Goal: Task Accomplishment & Management: Use online tool/utility

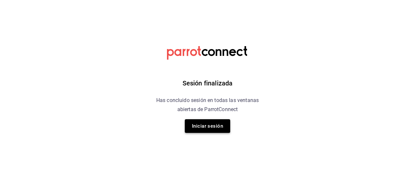
click at [211, 124] on button "Iniciar sesión" at bounding box center [207, 126] width 45 height 14
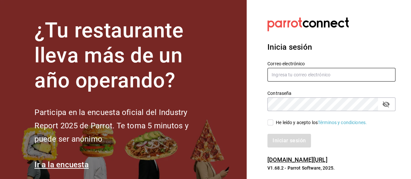
click at [327, 72] on input "text" at bounding box center [331, 75] width 128 height 14
paste input "jantaparrot62@gmail.com"
type input "jantaparrot62@gmail.com"
click at [270, 121] on input "He leído y acepto los Términos y condiciones." at bounding box center [270, 122] width 6 height 6
checkbox input "true"
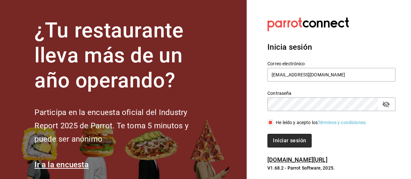
click at [286, 140] on button "Iniciar sesión" at bounding box center [289, 141] width 44 height 14
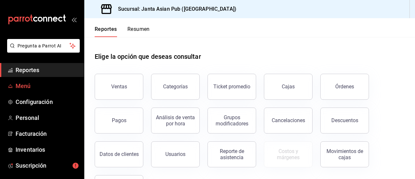
click at [51, 82] on span "Menú" at bounding box center [47, 85] width 63 height 9
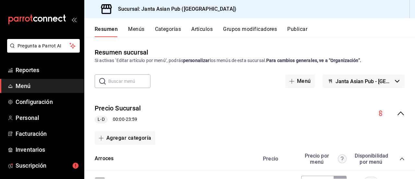
click at [291, 28] on button "Publicar" at bounding box center [298, 31] width 20 height 11
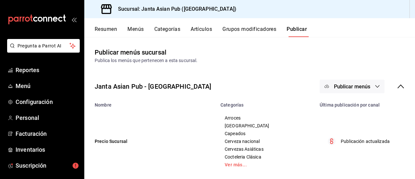
click at [366, 83] on button "Publicar menús" at bounding box center [352, 87] width 65 height 14
drag, startPoint x: 413, startPoint y: 56, endPoint x: 415, endPoint y: 124, distance: 68.5
click at [415, 124] on div at bounding box center [207, 89] width 415 height 179
click at [241, 70] on div "Janta Asian Pub - La Paz Publicar menús Nombre Categorías Última publicación po…" at bounding box center [249, 127] width 331 height 117
click at [27, 86] on span "Menú" at bounding box center [47, 85] width 63 height 9
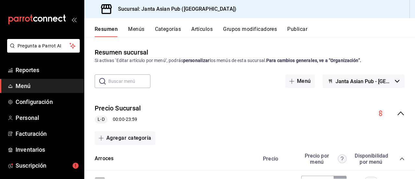
click at [361, 80] on span "Janta Asian Pub - [GEOGRAPHIC_DATA]" at bounding box center [364, 81] width 57 height 6
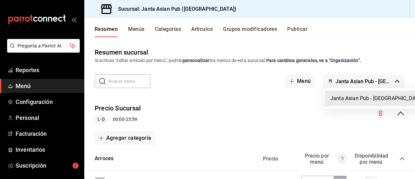
click at [297, 81] on div at bounding box center [207, 89] width 415 height 179
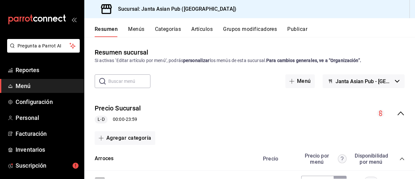
click at [297, 81] on button "Menú" at bounding box center [301, 81] width 30 height 14
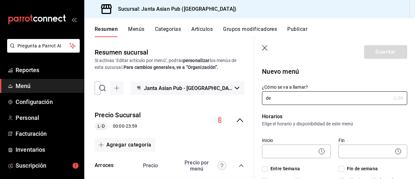
type input "d"
type input "Deliver"
click at [264, 46] on icon "button" at bounding box center [265, 48] width 6 height 6
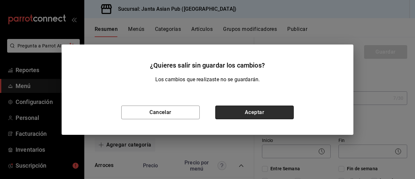
click at [235, 111] on button "Aceptar" at bounding box center [255, 112] width 79 height 14
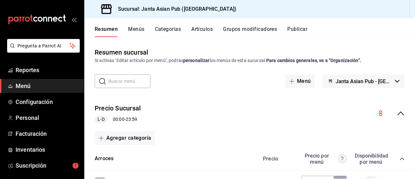
click at [397, 113] on icon "collapse-menu-row" at bounding box center [401, 113] width 8 height 8
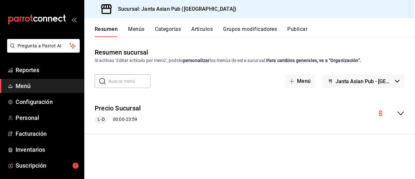
click at [377, 79] on span "Janta Asian Pub - [GEOGRAPHIC_DATA]" at bounding box center [364, 81] width 57 height 6
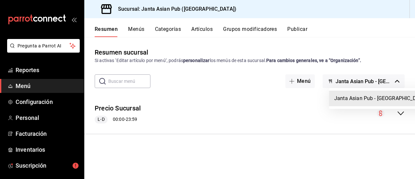
click at [383, 53] on div at bounding box center [207, 89] width 415 height 179
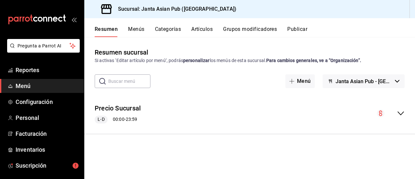
click at [134, 30] on button "Menús" at bounding box center [136, 31] width 16 height 11
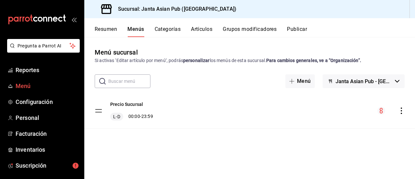
click at [30, 90] on span "Menú" at bounding box center [47, 85] width 63 height 9
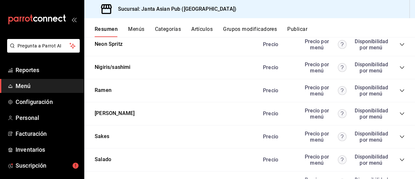
scroll to position [1095, 0]
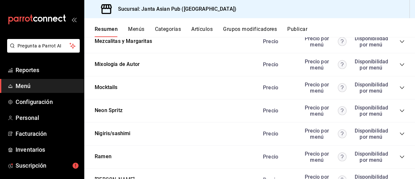
click at [166, 30] on button "Categorías" at bounding box center [168, 31] width 26 height 11
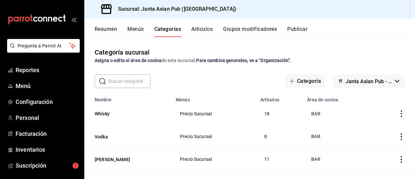
click at [137, 26] on button "Menús" at bounding box center [136, 31] width 16 height 11
